Goal: Information Seeking & Learning: Learn about a topic

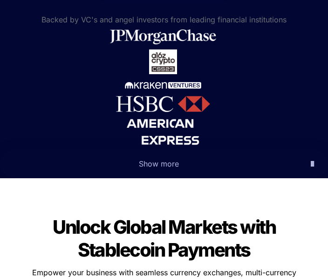
scroll to position [554, 0]
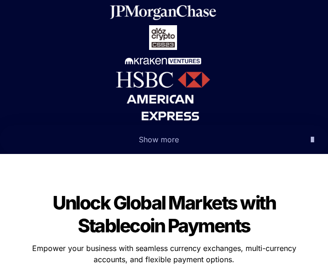
click at [311, 140] on icon "button" at bounding box center [312, 139] width 3 height 11
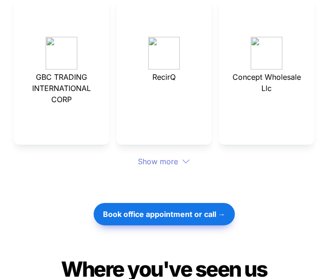
scroll to position [3812, 0]
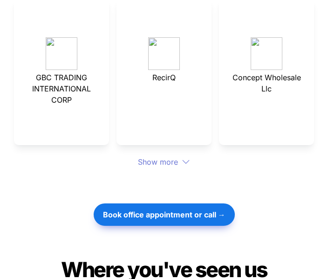
click at [175, 163] on div "Show more" at bounding box center [164, 161] width 300 height 11
click at [170, 164] on div "Show more" at bounding box center [164, 161] width 300 height 11
click at [175, 164] on div "Show more" at bounding box center [164, 161] width 300 height 11
click at [180, 158] on div "Show more" at bounding box center [164, 161] width 300 height 11
click at [179, 163] on div "Show more" at bounding box center [164, 161] width 300 height 11
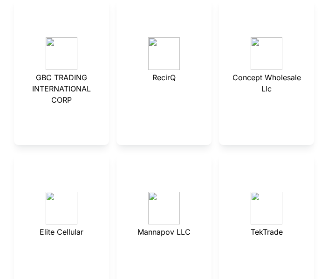
click at [181, 165] on p at bounding box center [164, 169] width 72 height 15
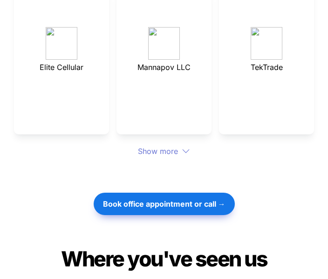
scroll to position [3976, 0]
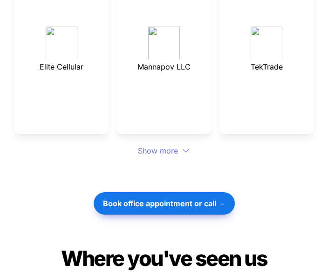
click at [184, 149] on icon at bounding box center [186, 151] width 8 height 8
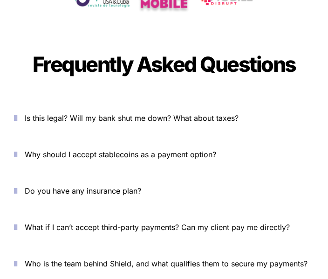
scroll to position [4574, 0]
click at [239, 118] on span "Is this legal? Will my bank shut me down? What about taxes?" at bounding box center [132, 117] width 214 height 9
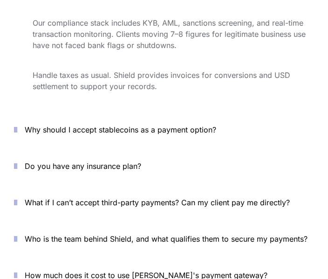
scroll to position [4742, 0]
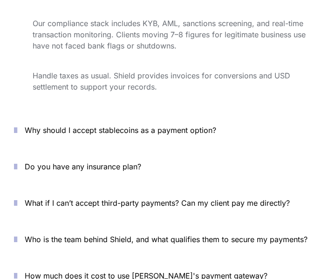
click at [226, 134] on p "Why should I accept stablecoins as a payment option?" at bounding box center [169, 130] width 289 height 15
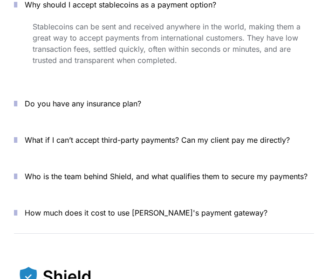
scroll to position [4868, 0]
click at [241, 110] on button "Do you have any insurance plan?" at bounding box center [164, 103] width 328 height 29
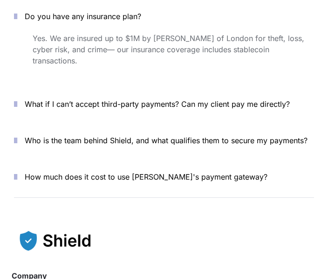
scroll to position [4958, 0]
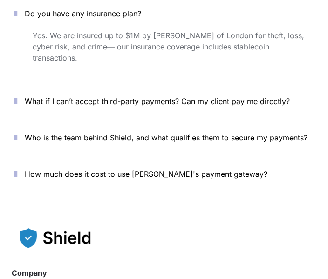
click at [256, 94] on p "What if I can’t accept third-party payments? Can my client pay me directly?" at bounding box center [169, 101] width 289 height 15
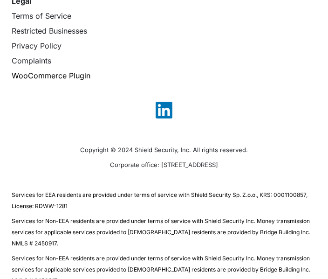
scroll to position [5360, 0]
